Goal: Check status: Check status

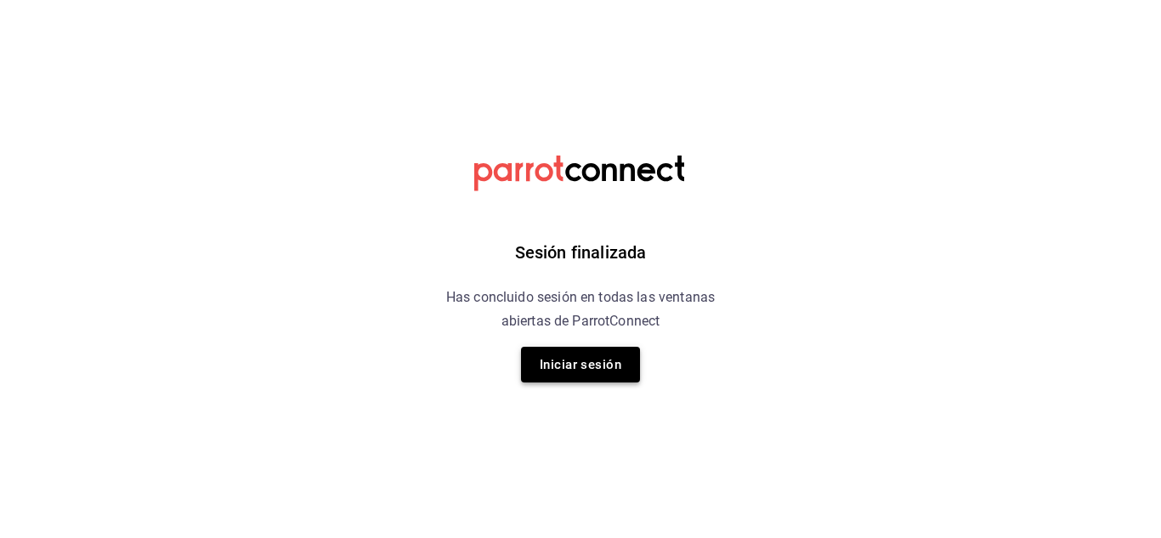
click at [582, 371] on button "Iniciar sesión" at bounding box center [580, 365] width 119 height 36
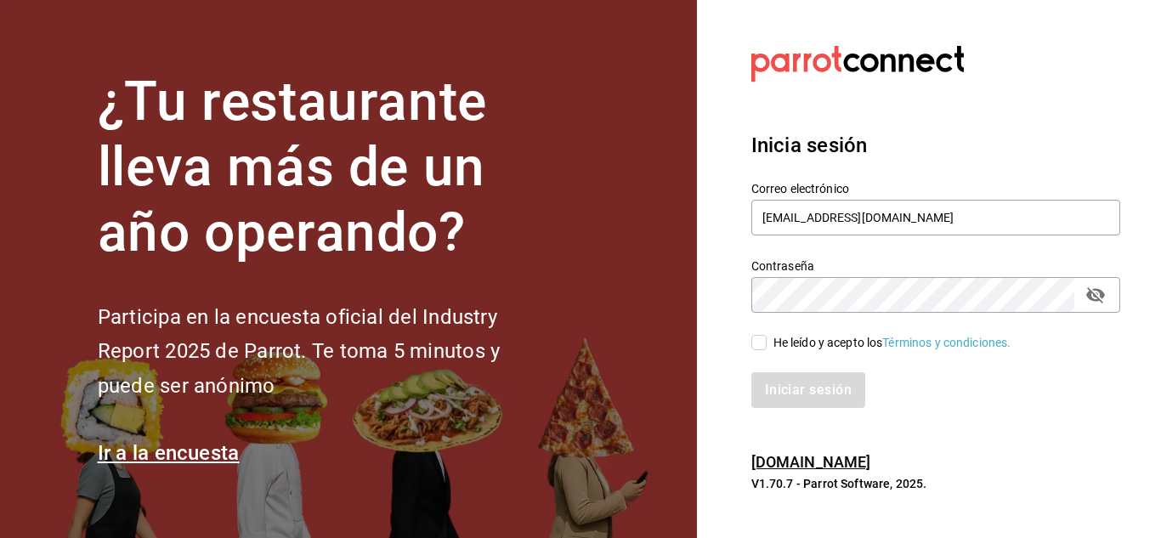
click at [726, 322] on section "Datos incorrectos. Verifica que tu Correo o Contraseña estén bien escritos. Ini…" at bounding box center [929, 269] width 464 height 538
click at [757, 347] on input "He leído y acepto los Términos y condiciones." at bounding box center [758, 342] width 15 height 15
checkbox input "true"
click at [818, 397] on button "Iniciar sesión" at bounding box center [809, 390] width 116 height 36
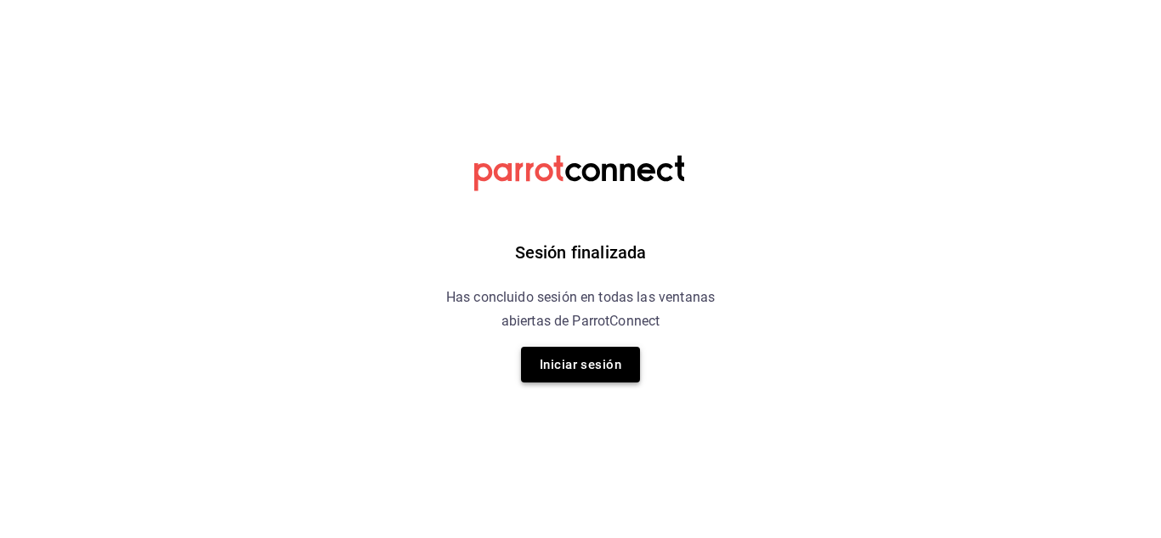
click at [602, 348] on button "Iniciar sesión" at bounding box center [580, 365] width 119 height 36
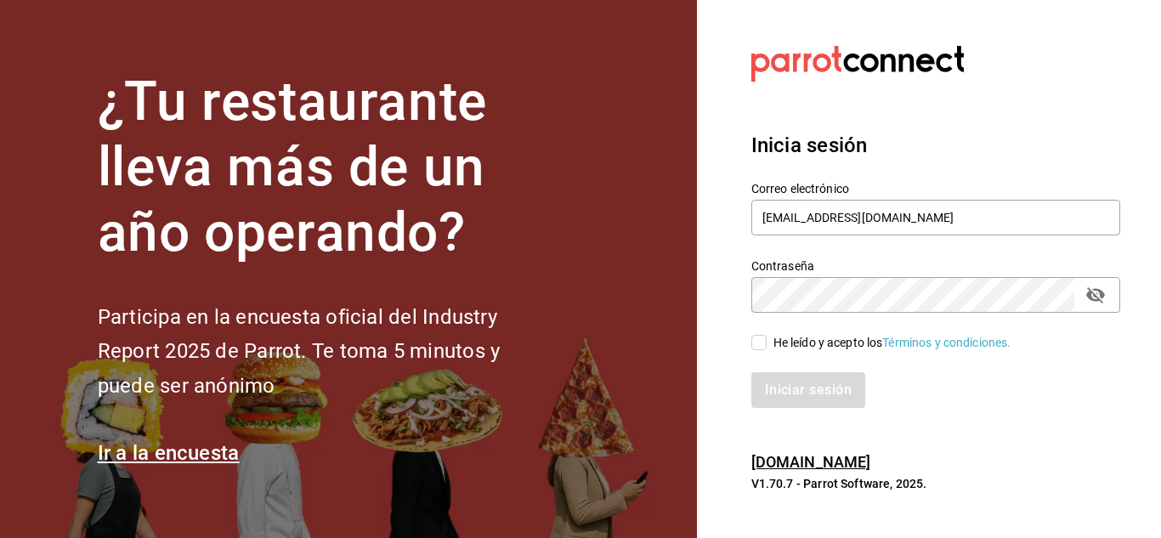
click at [764, 348] on input "He leído y acepto los Términos y condiciones." at bounding box center [758, 342] width 15 height 15
checkbox input "true"
click at [823, 407] on button "Iniciar sesión" at bounding box center [809, 390] width 116 height 36
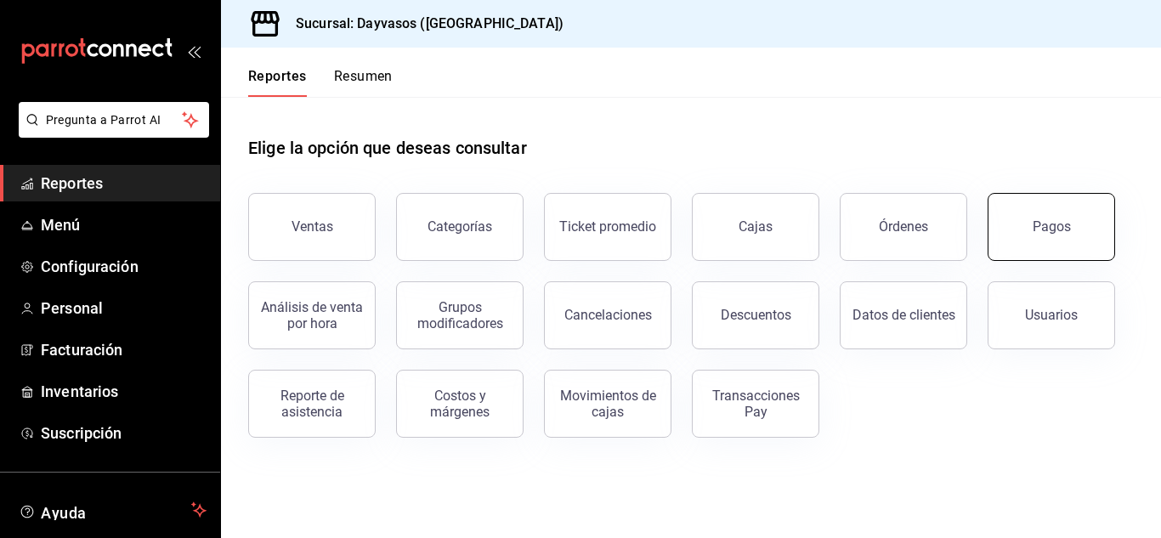
click at [1034, 219] on div "Pagos" at bounding box center [1052, 226] width 38 height 16
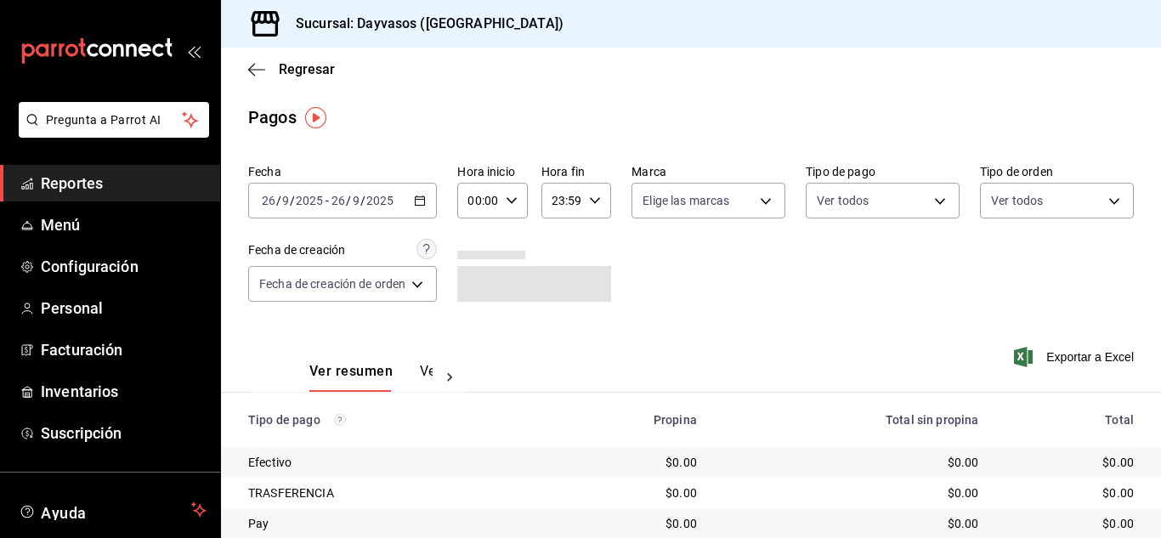
click at [417, 206] on icon "button" at bounding box center [420, 201] width 12 height 12
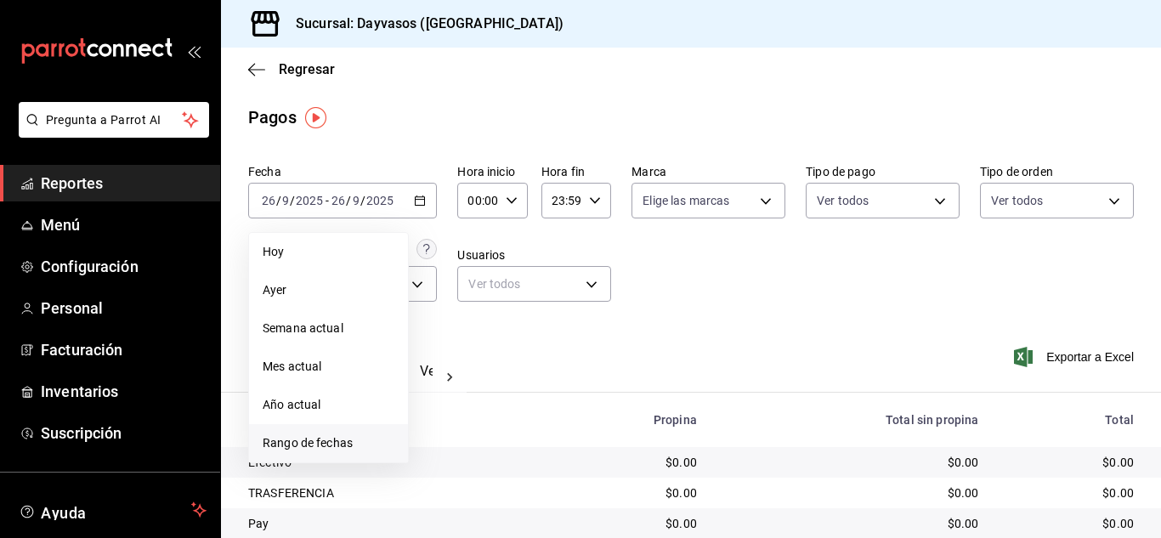
click at [294, 454] on li "Rango de fechas" at bounding box center [328, 443] width 159 height 38
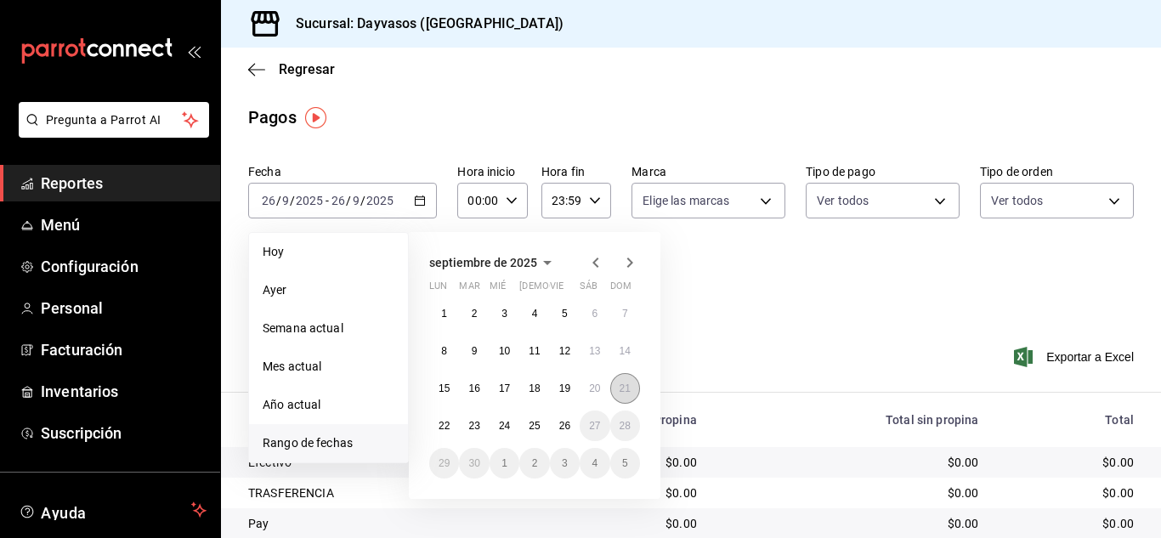
click at [627, 398] on button "21" at bounding box center [625, 388] width 30 height 31
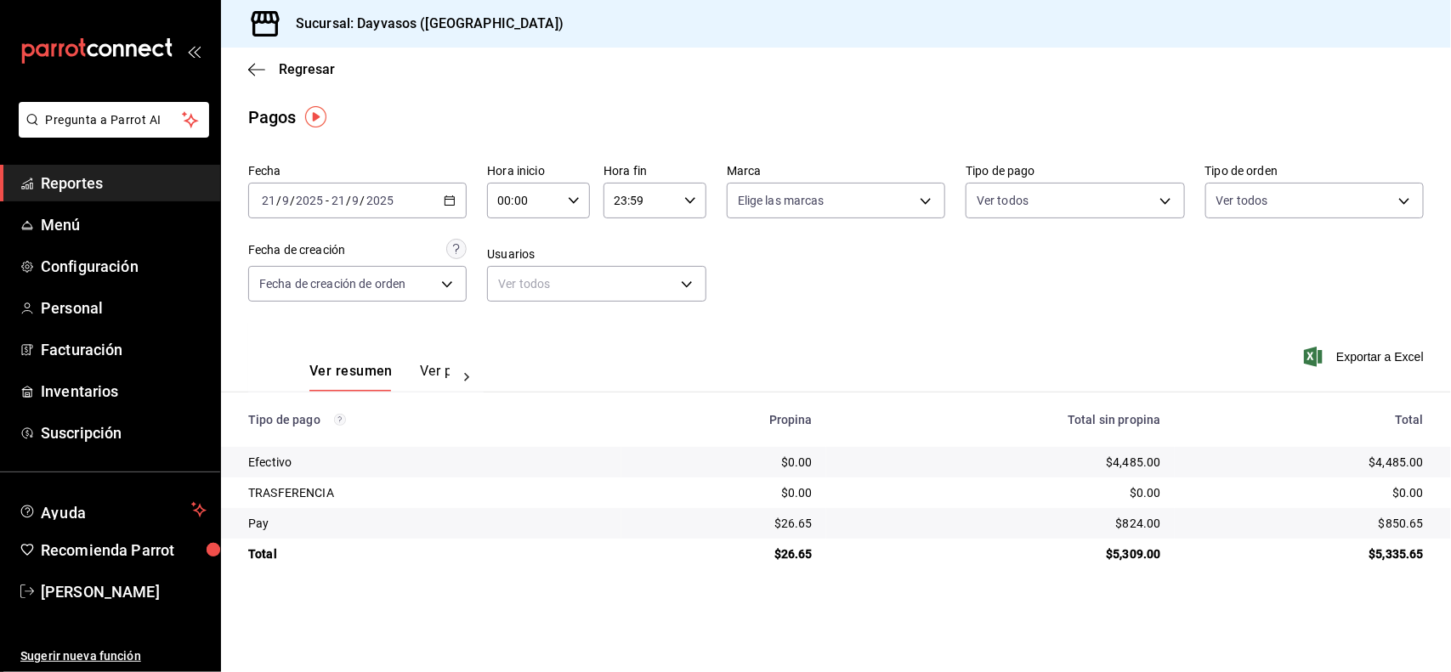
drag, startPoint x: 1133, startPoint y: 0, endPoint x: 894, endPoint y: 308, distance: 389.4
click at [894, 308] on div "Fecha 2025-09-21 21 / 9 / 2025 - 2025-09-21 21 / 9 / 2025 Hora inicio 00:00 Hor…" at bounding box center [835, 239] width 1175 height 165
click at [88, 175] on span "Reportes" at bounding box center [124, 183] width 166 height 23
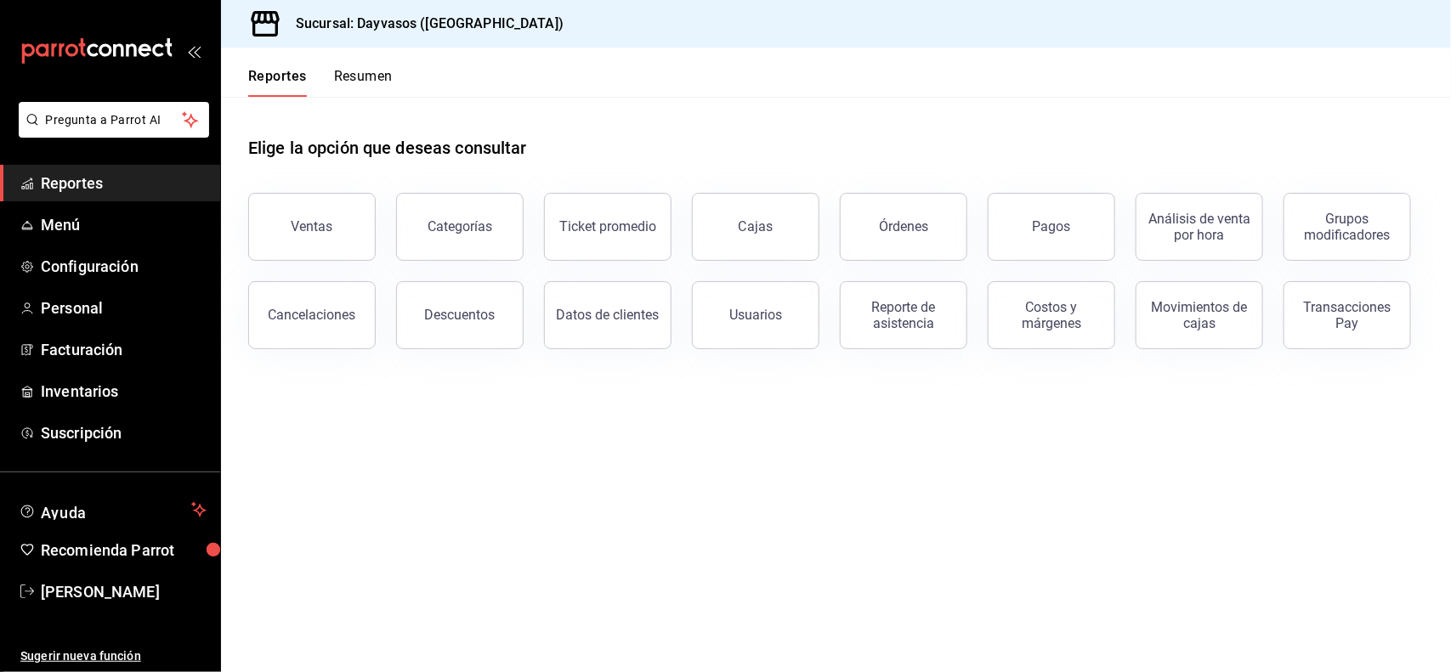
click at [1071, 265] on div "Costos y márgenes" at bounding box center [1041, 305] width 148 height 88
click at [1082, 261] on div "Costos y márgenes" at bounding box center [1041, 305] width 148 height 88
click at [1063, 223] on div "Pagos" at bounding box center [1052, 226] width 38 height 16
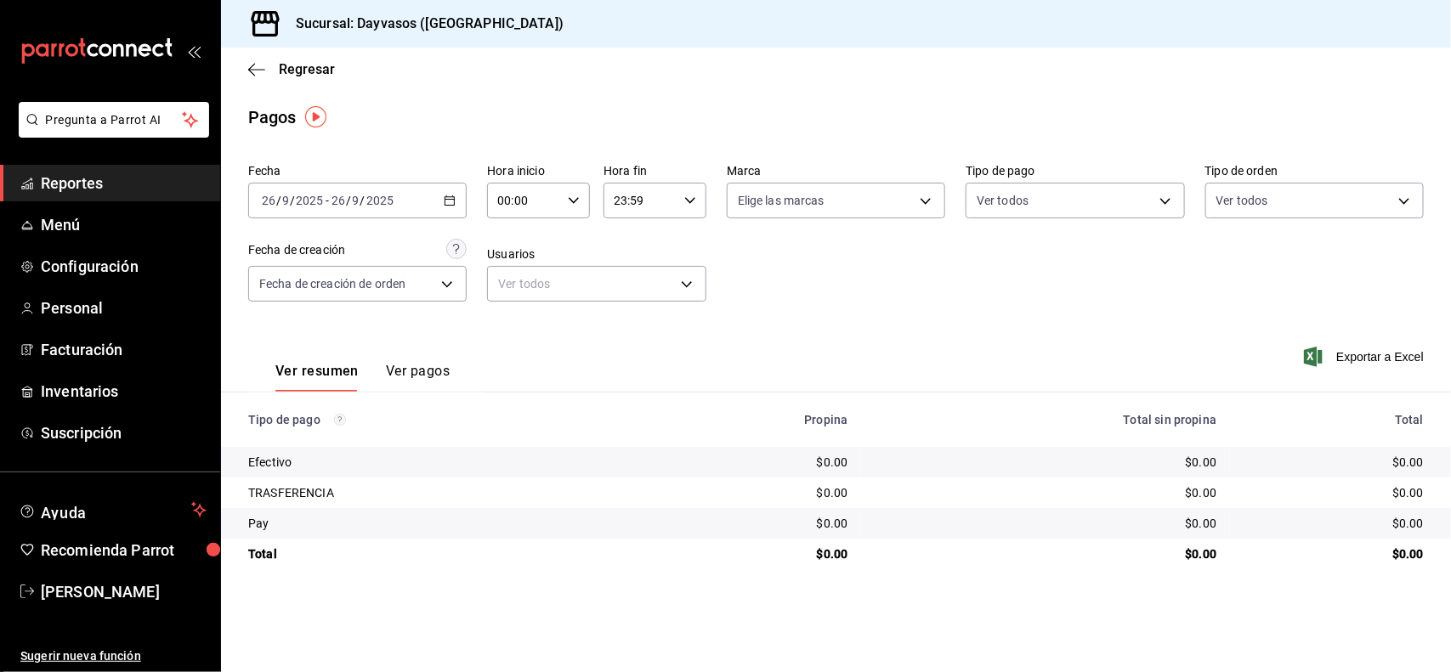
click at [440, 197] on div "2025-09-26 26 / 9 / 2025 - 2025-09-26 26 / 9 / 2025" at bounding box center [357, 201] width 218 height 36
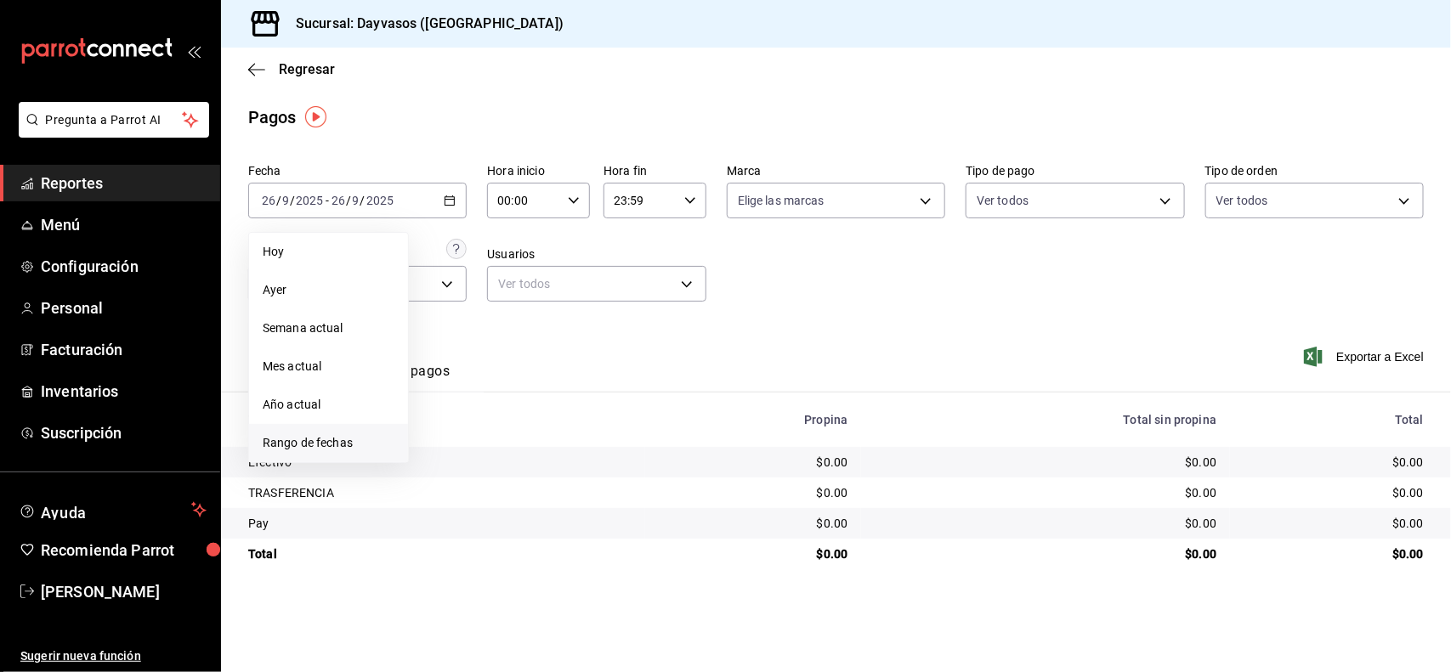
click at [366, 444] on span "Rango de fechas" at bounding box center [329, 443] width 132 height 18
click at [537, 429] on abbr "25" at bounding box center [534, 426] width 11 height 12
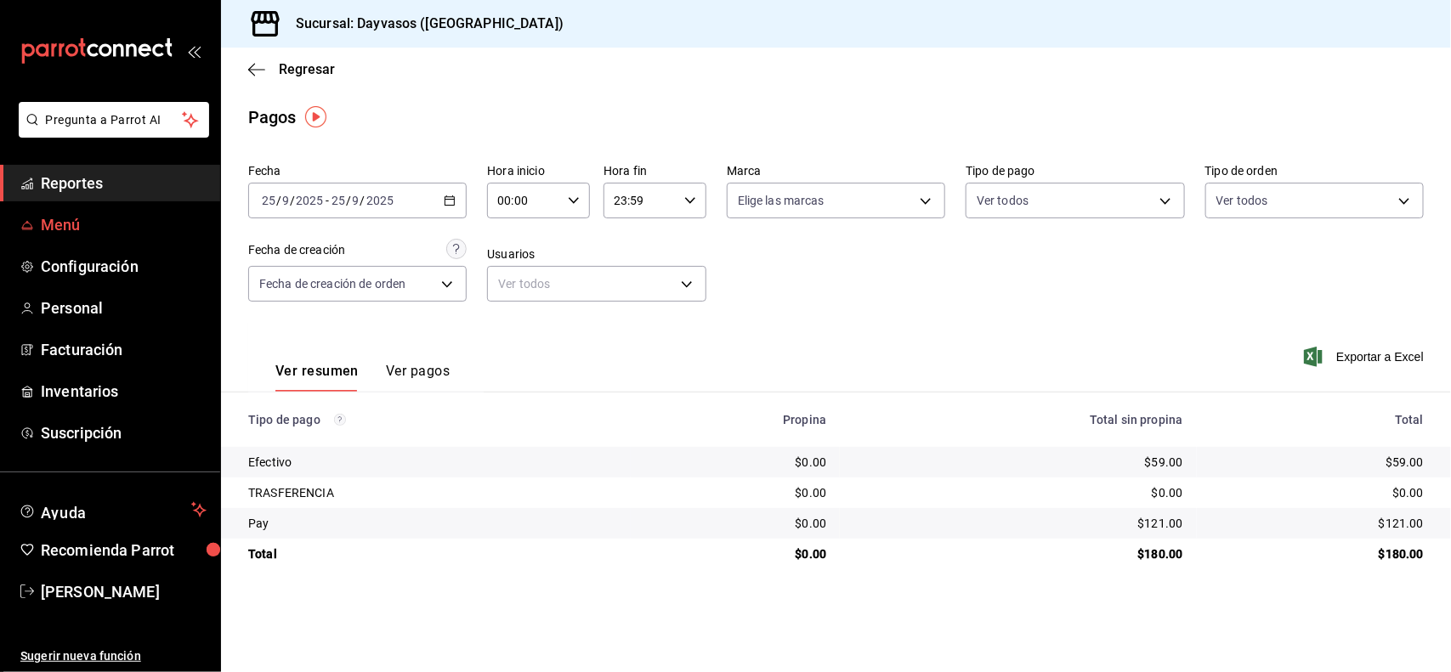
click at [128, 207] on link "Menú" at bounding box center [110, 225] width 220 height 37
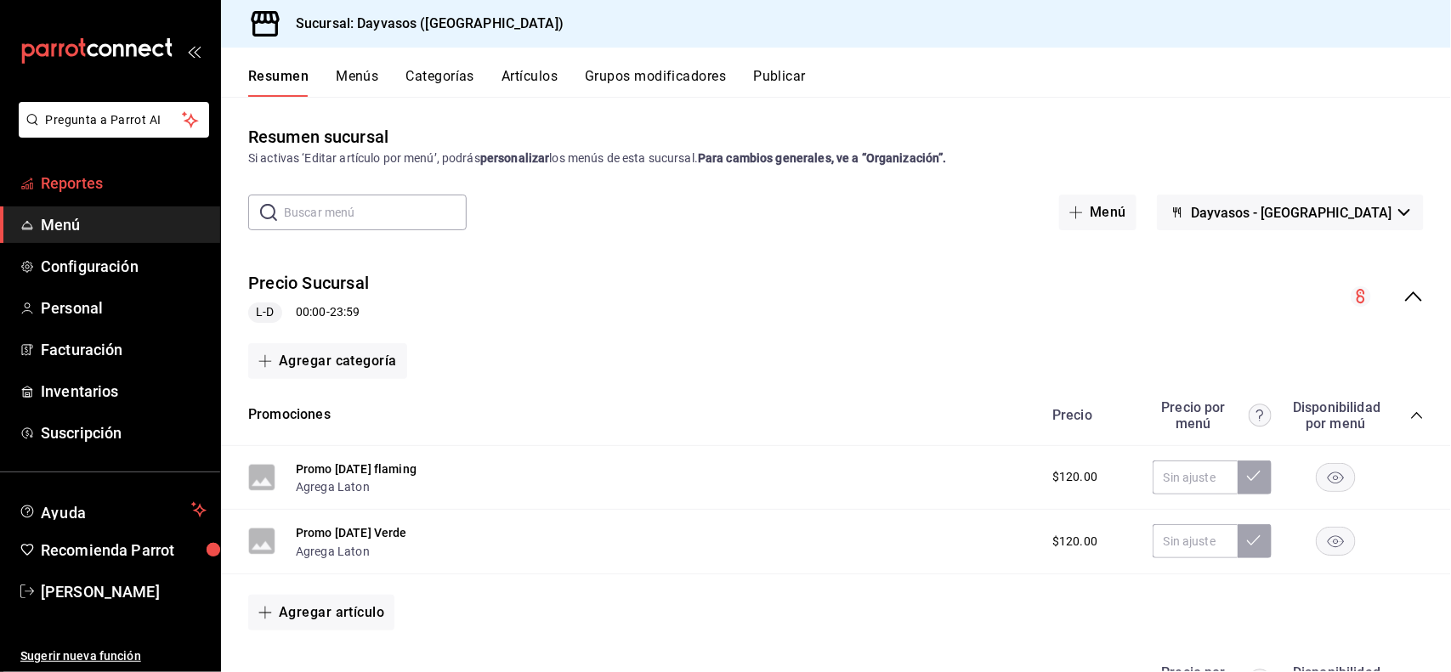
click at [91, 184] on span "Reportes" at bounding box center [124, 183] width 166 height 23
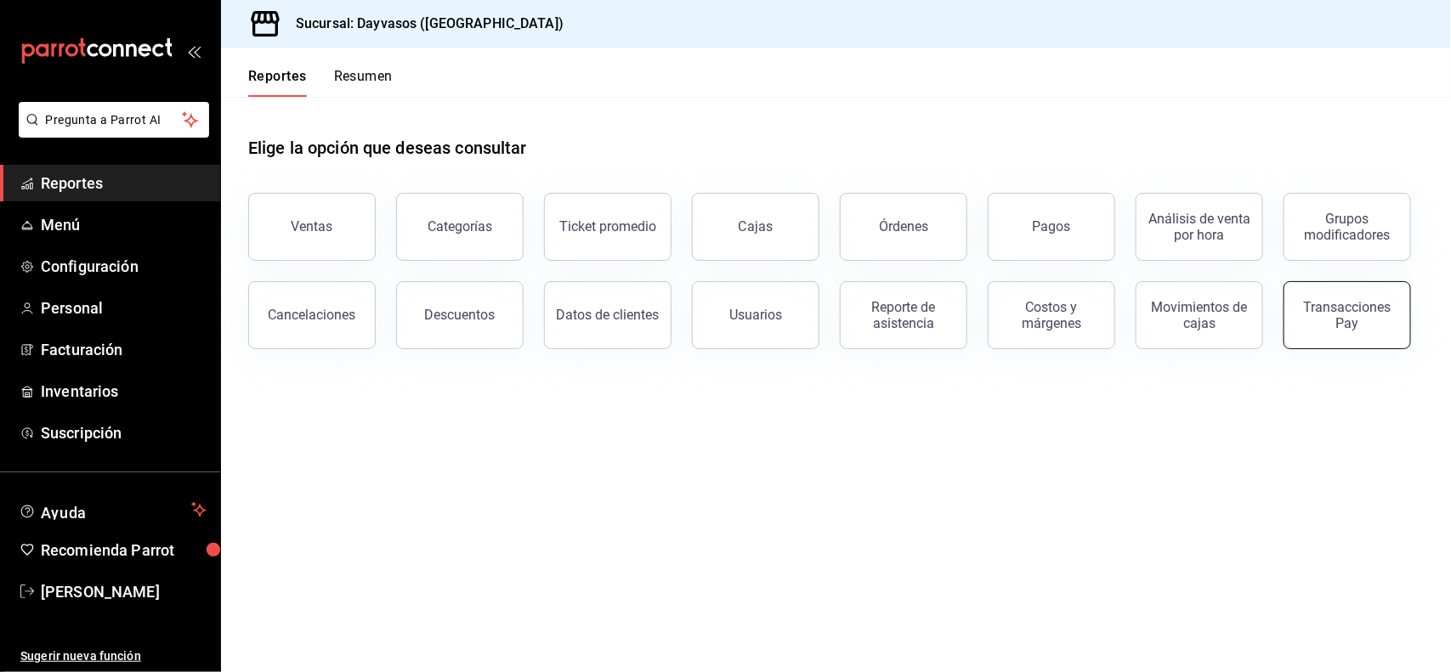
click at [1160, 327] on div "Transacciones Pay" at bounding box center [1346, 315] width 105 height 32
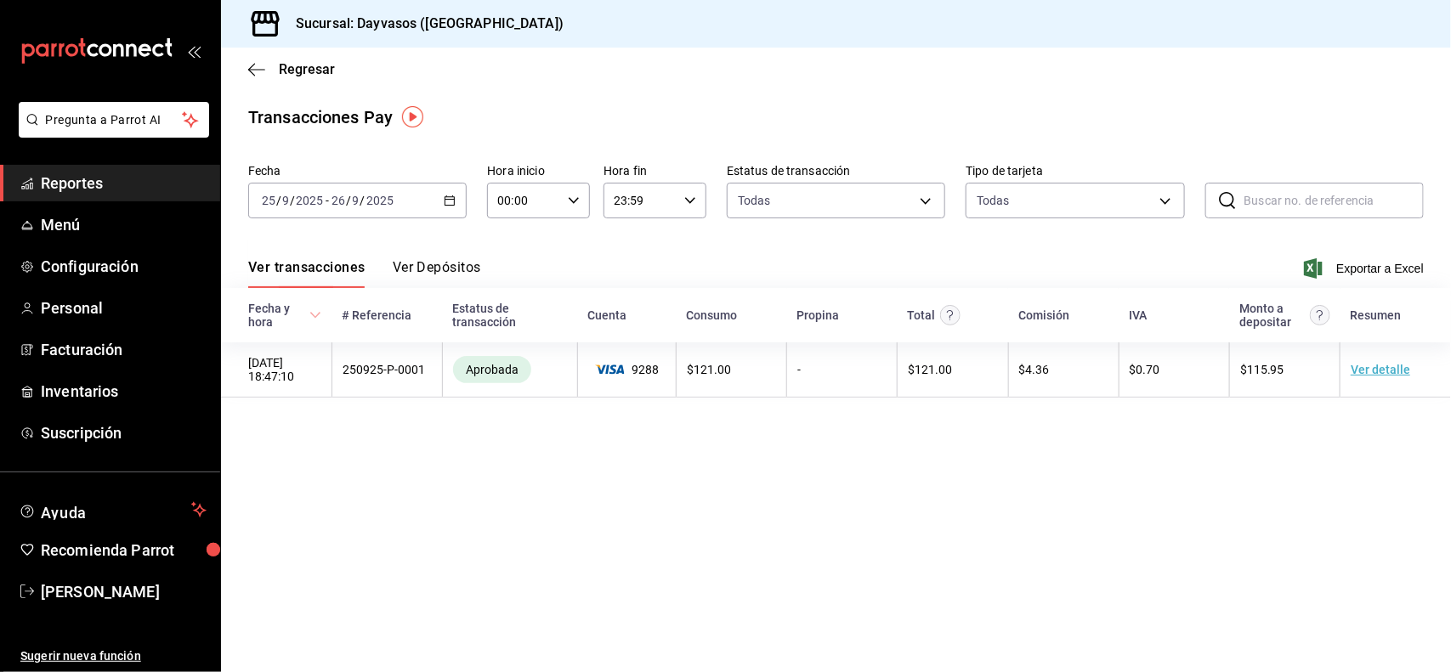
click at [121, 193] on span "Reportes" at bounding box center [124, 183] width 166 height 23
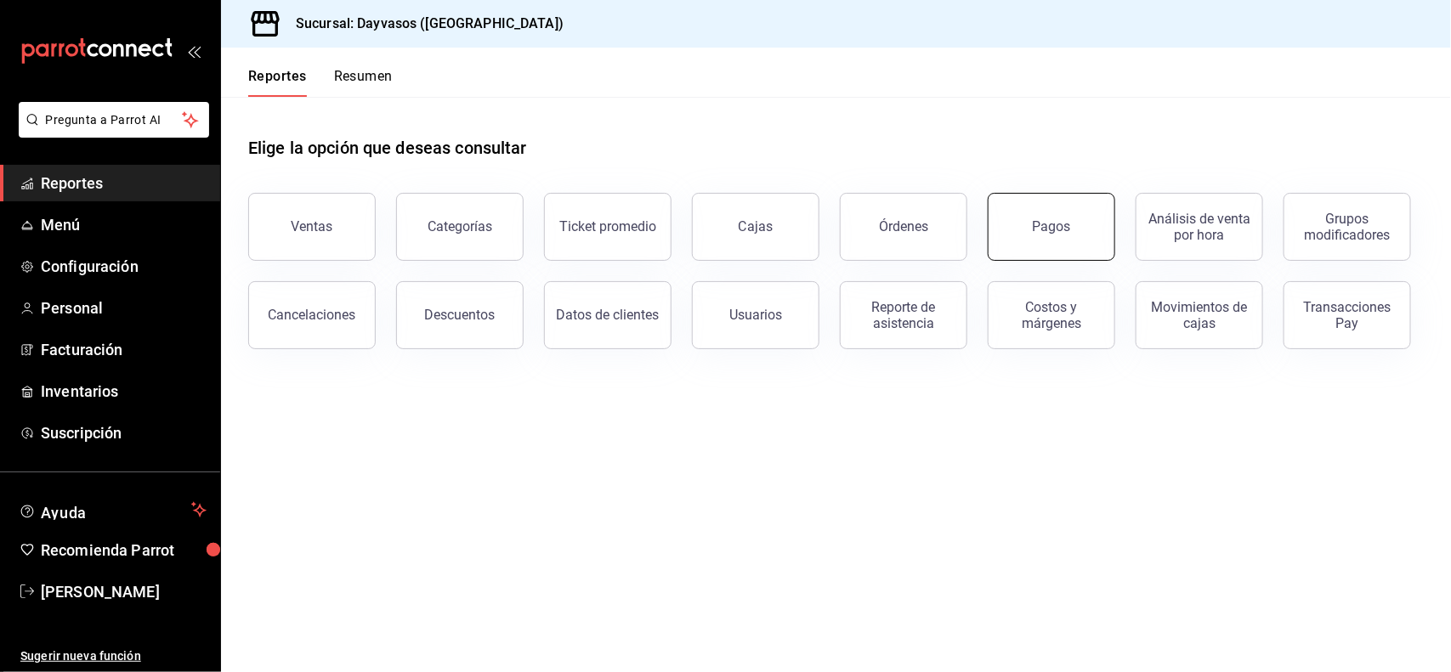
click at [1050, 231] on div "Pagos" at bounding box center [1052, 226] width 38 height 16
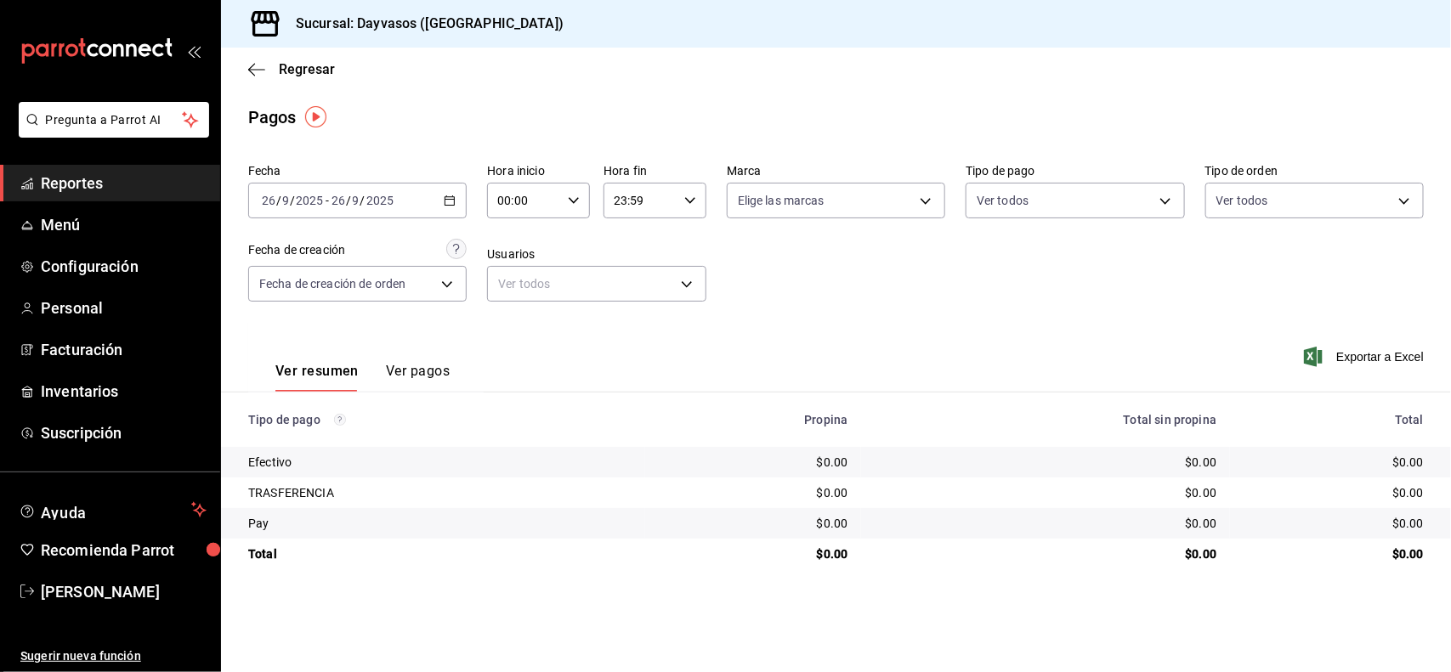
click at [444, 195] on icon "button" at bounding box center [450, 201] width 12 height 12
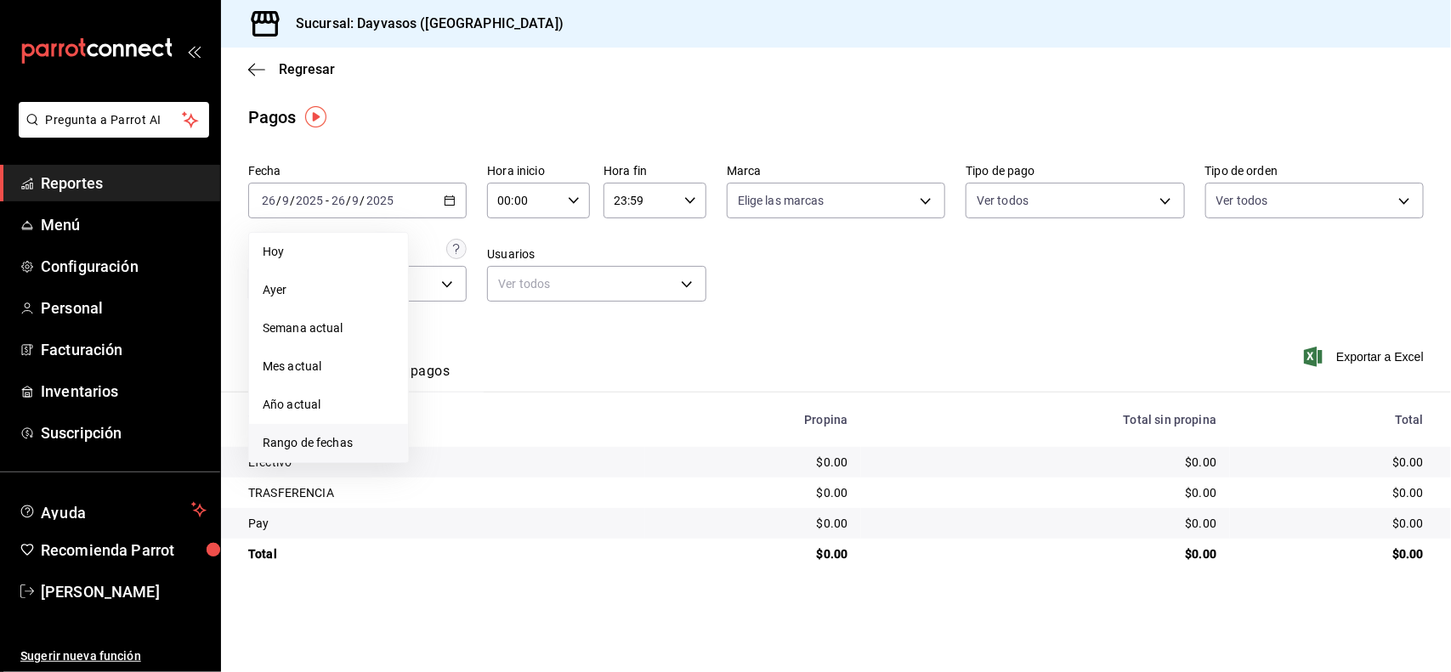
click at [299, 431] on li "Rango de fechas" at bounding box center [328, 443] width 159 height 38
click at [525, 432] on button "25" at bounding box center [534, 425] width 30 height 31
